Goal: Find specific page/section: Find specific page/section

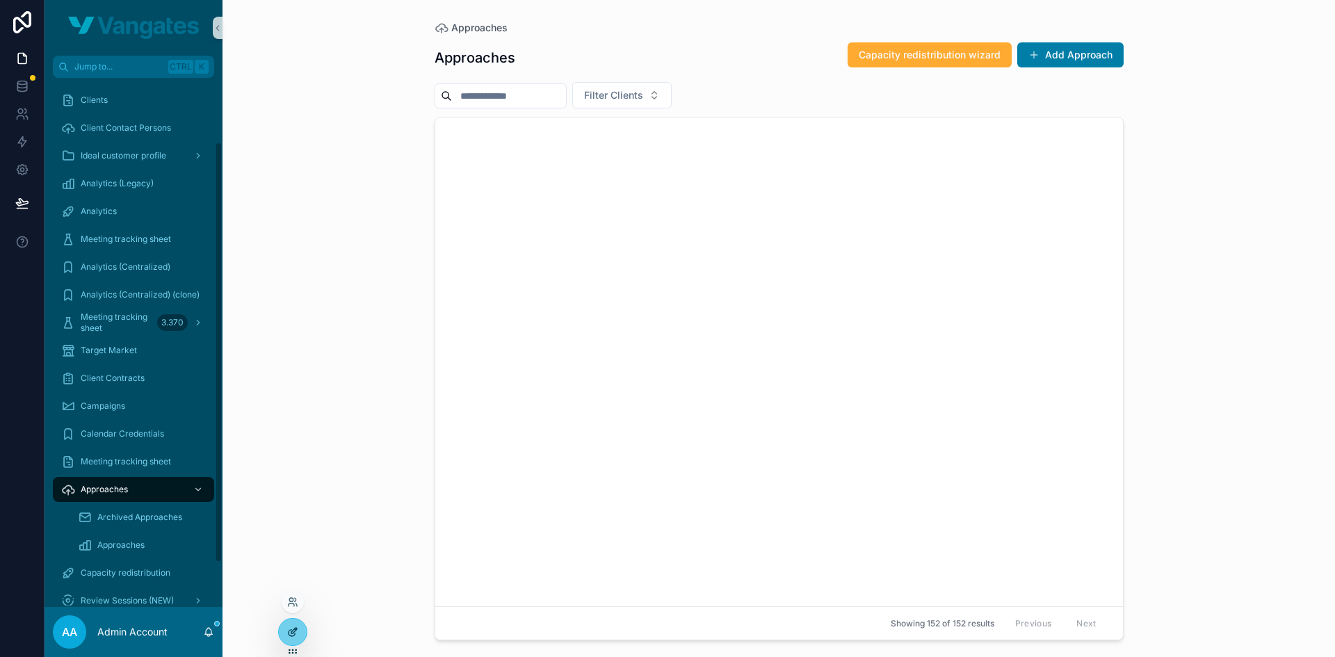
scroll to position [2362, 0]
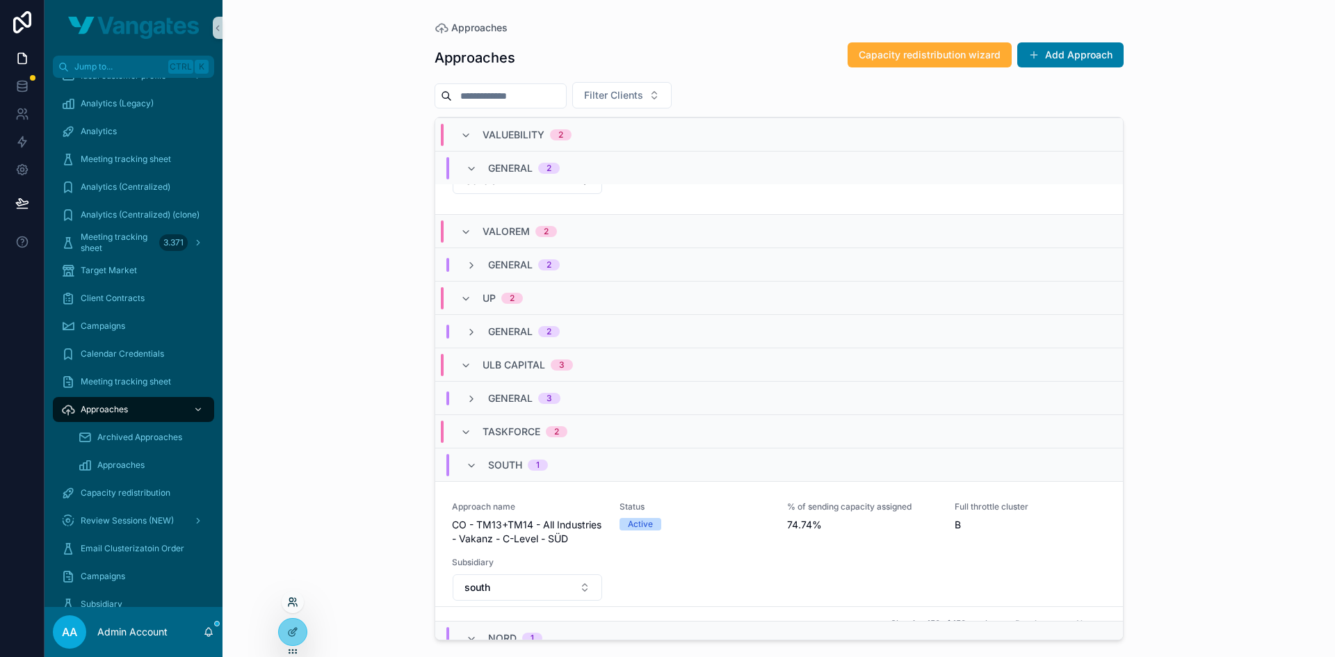
click at [293, 602] on icon at bounding box center [292, 602] width 11 height 11
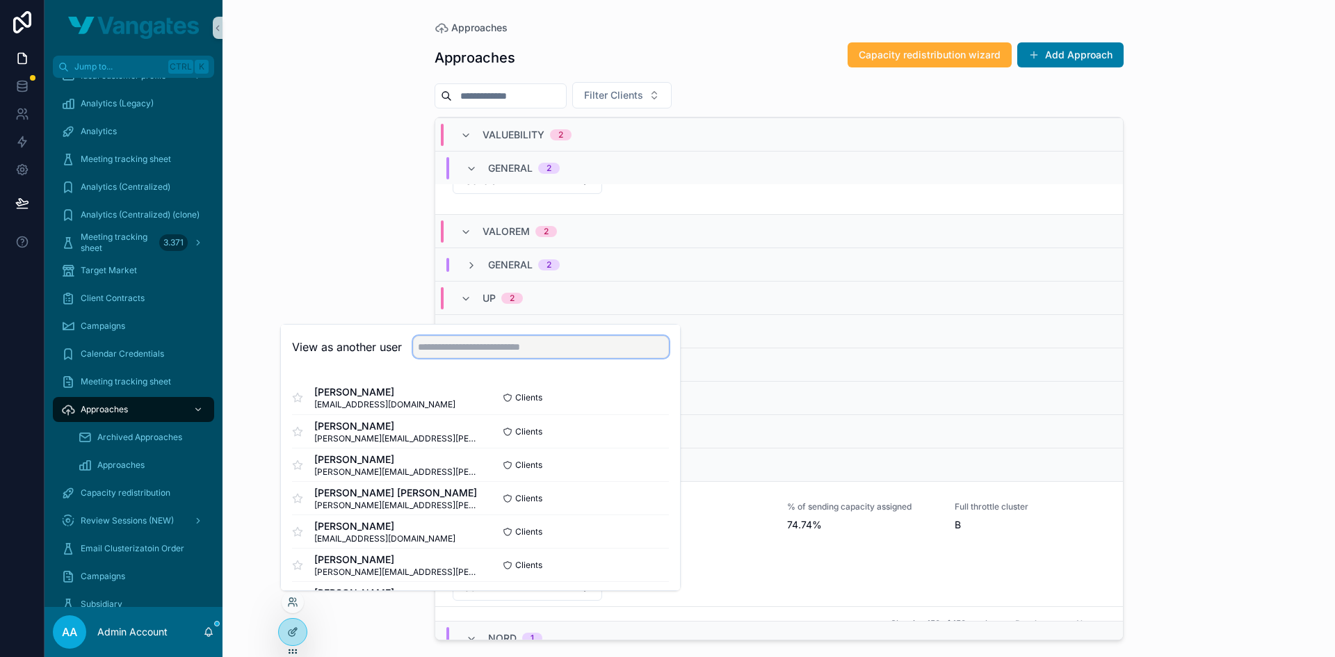
click at [433, 345] on input "text" at bounding box center [541, 347] width 256 height 22
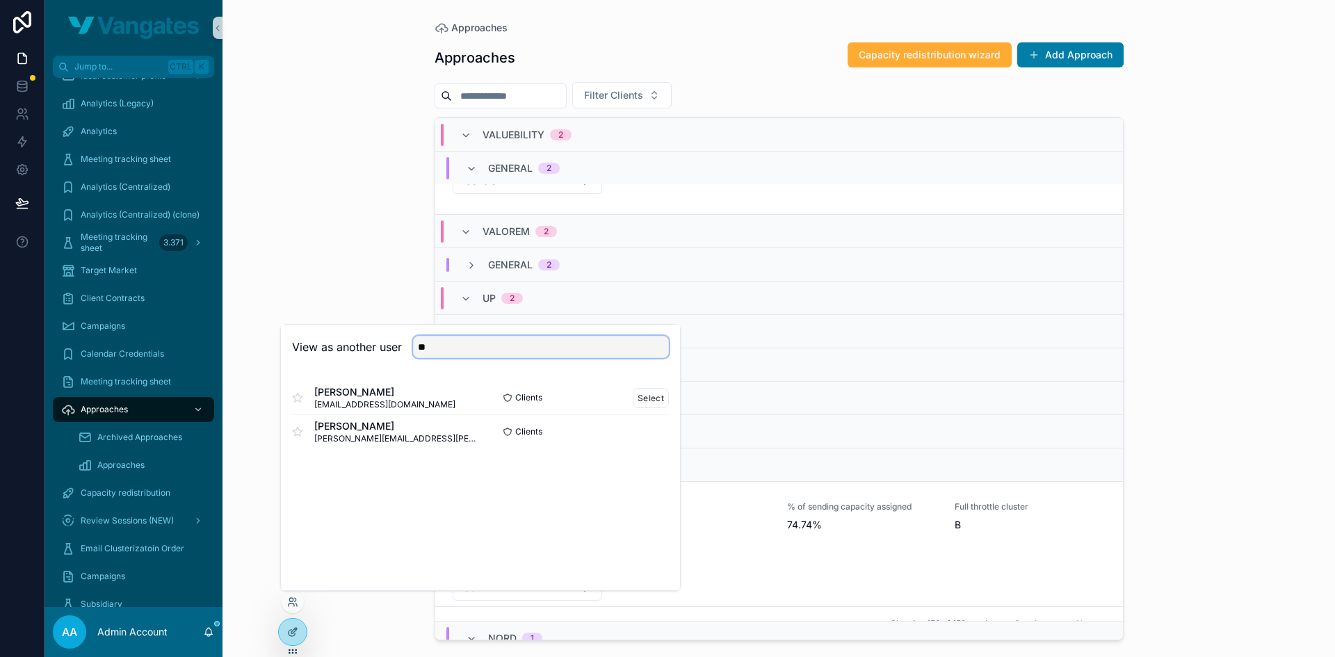
type input "*"
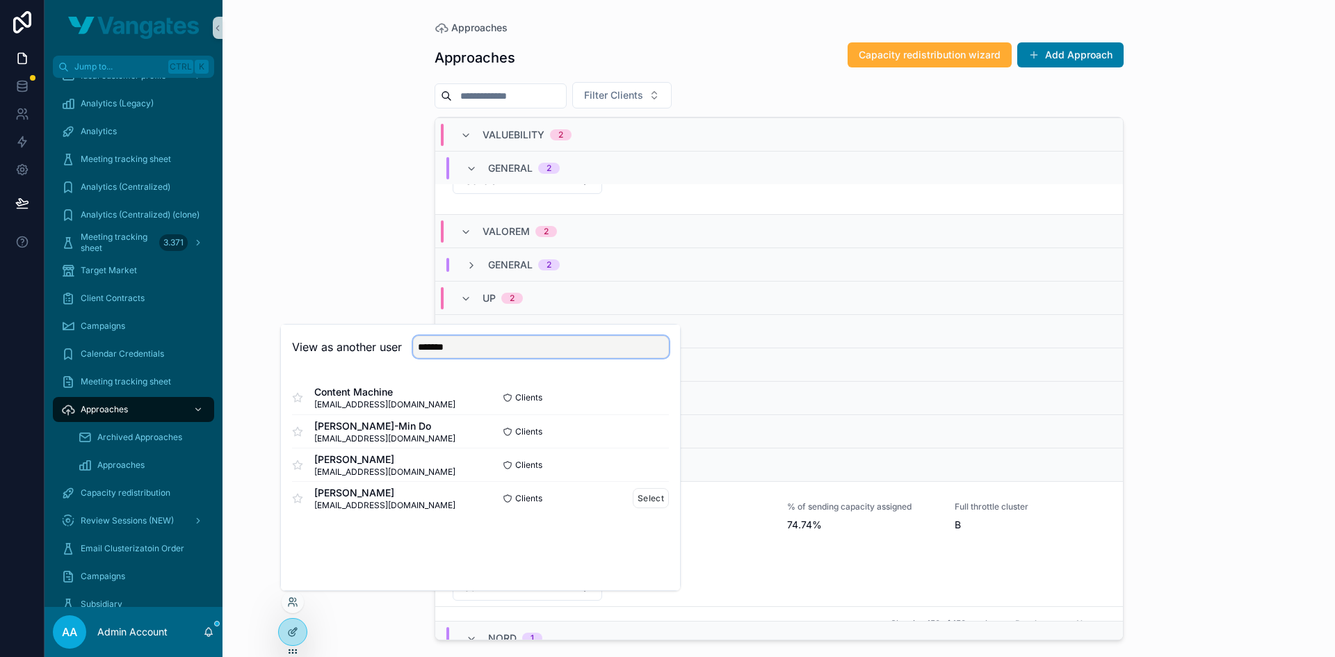
type input "*******"
click at [360, 506] on span "[EMAIL_ADDRESS][DOMAIN_NAME]" at bounding box center [384, 505] width 141 height 11
click at [638, 495] on button "Select" at bounding box center [651, 498] width 36 height 20
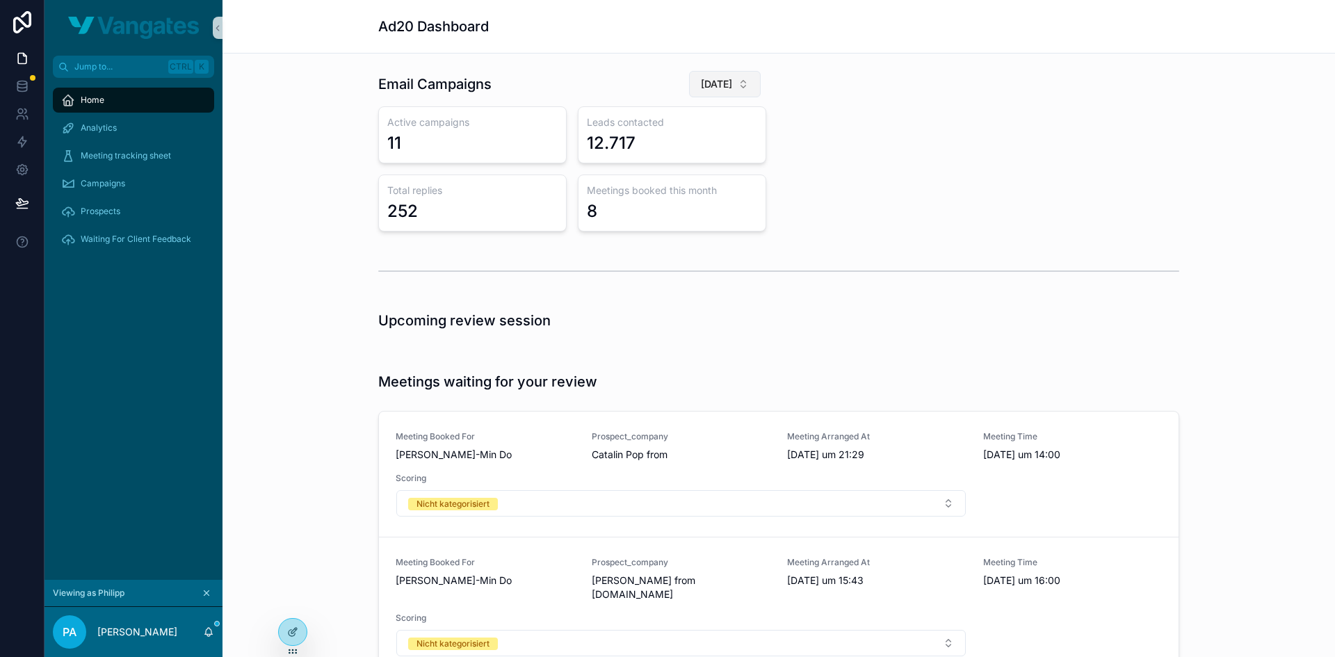
click at [719, 81] on span "[DATE]" at bounding box center [716, 84] width 31 height 14
click at [666, 157] on span "[DATE]" at bounding box center [650, 163] width 32 height 14
click at [713, 86] on span "[DATE]" at bounding box center [716, 84] width 31 height 14
click at [659, 182] on span "[DATE]" at bounding box center [643, 185] width 32 height 14
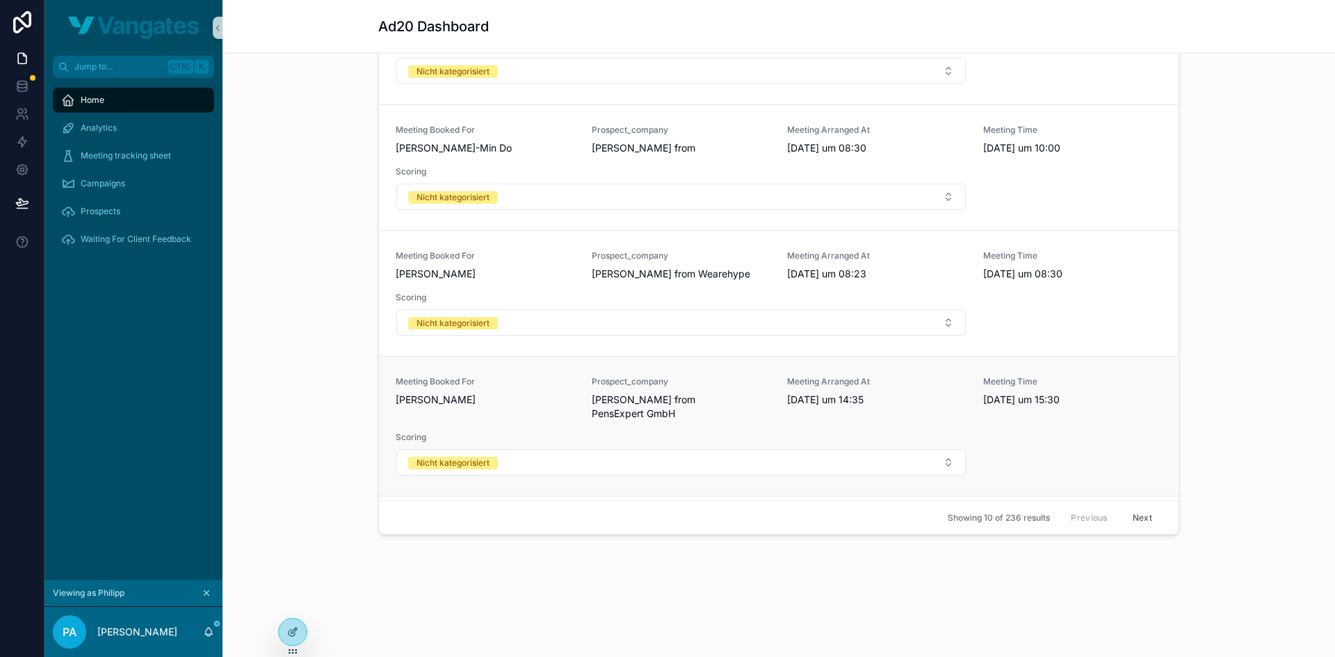
scroll to position [869, 0]
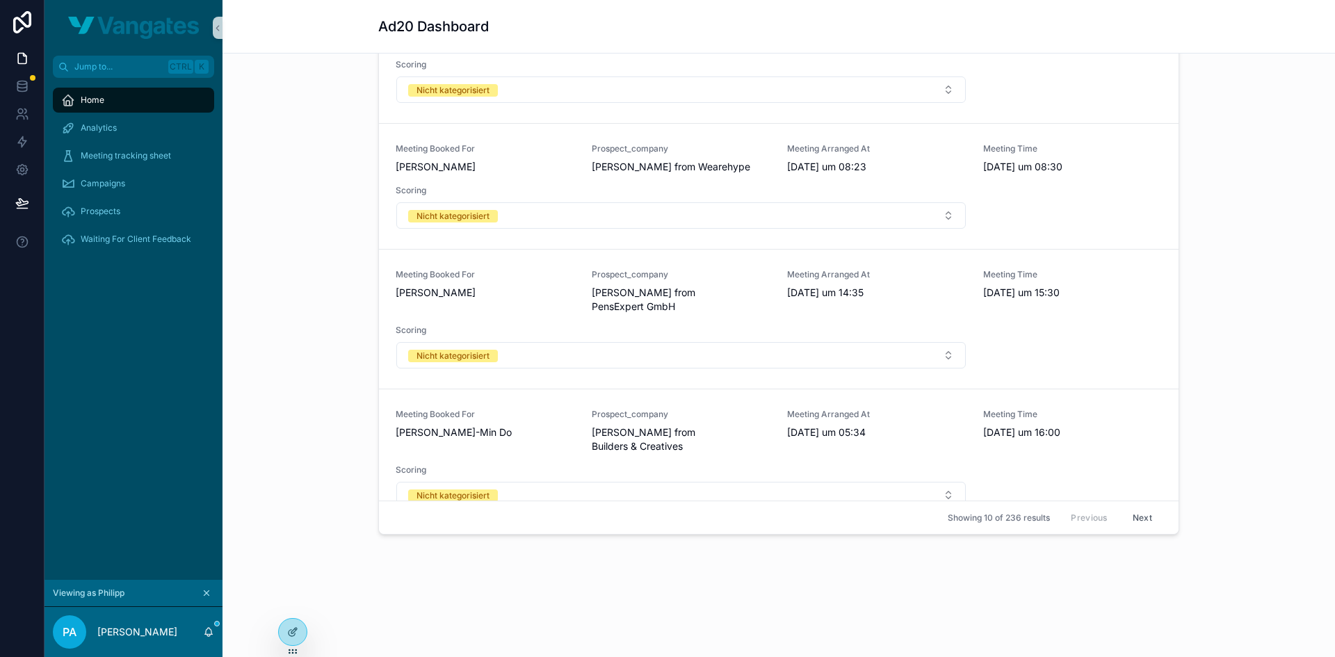
click at [1137, 515] on button "Next" at bounding box center [1142, 518] width 39 height 22
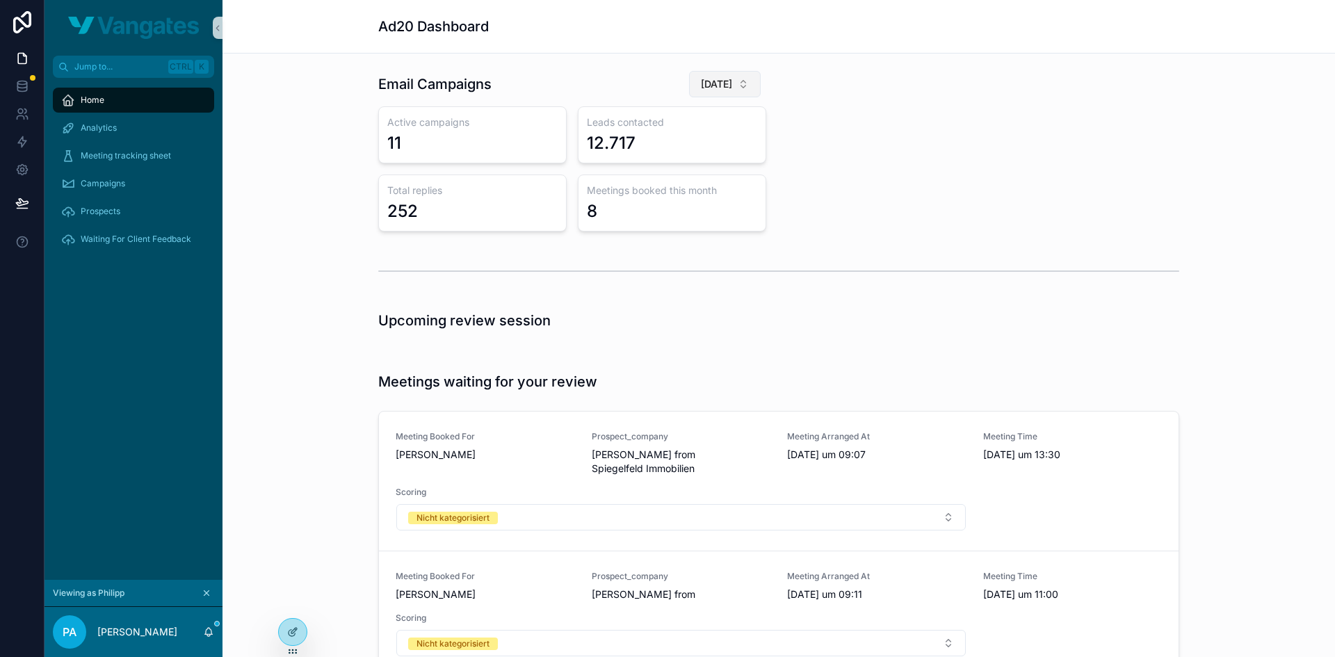
click at [731, 83] on button "[DATE]" at bounding box center [725, 84] width 72 height 26
click at [694, 159] on div "[DATE]" at bounding box center [712, 163] width 167 height 22
